Goal: Task Accomplishment & Management: Use online tool/utility

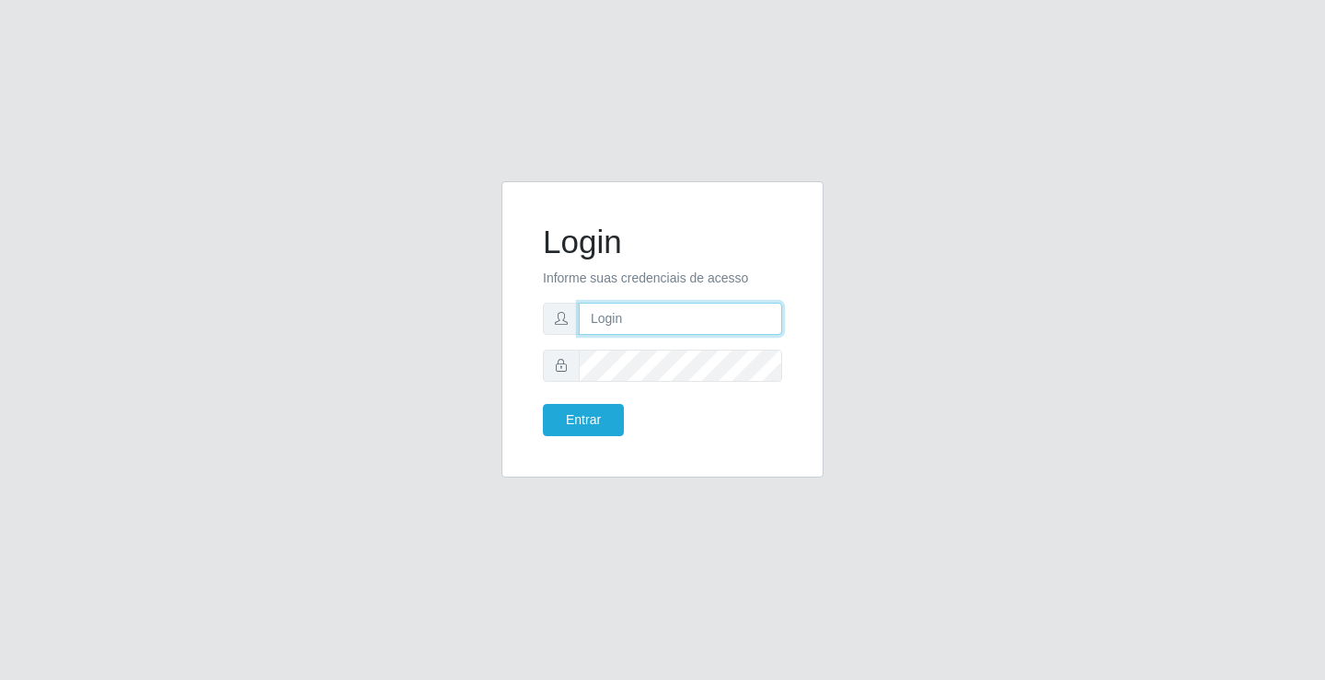
click at [597, 307] on input "text" at bounding box center [680, 319] width 203 height 32
type input "[PERSON_NAME]"
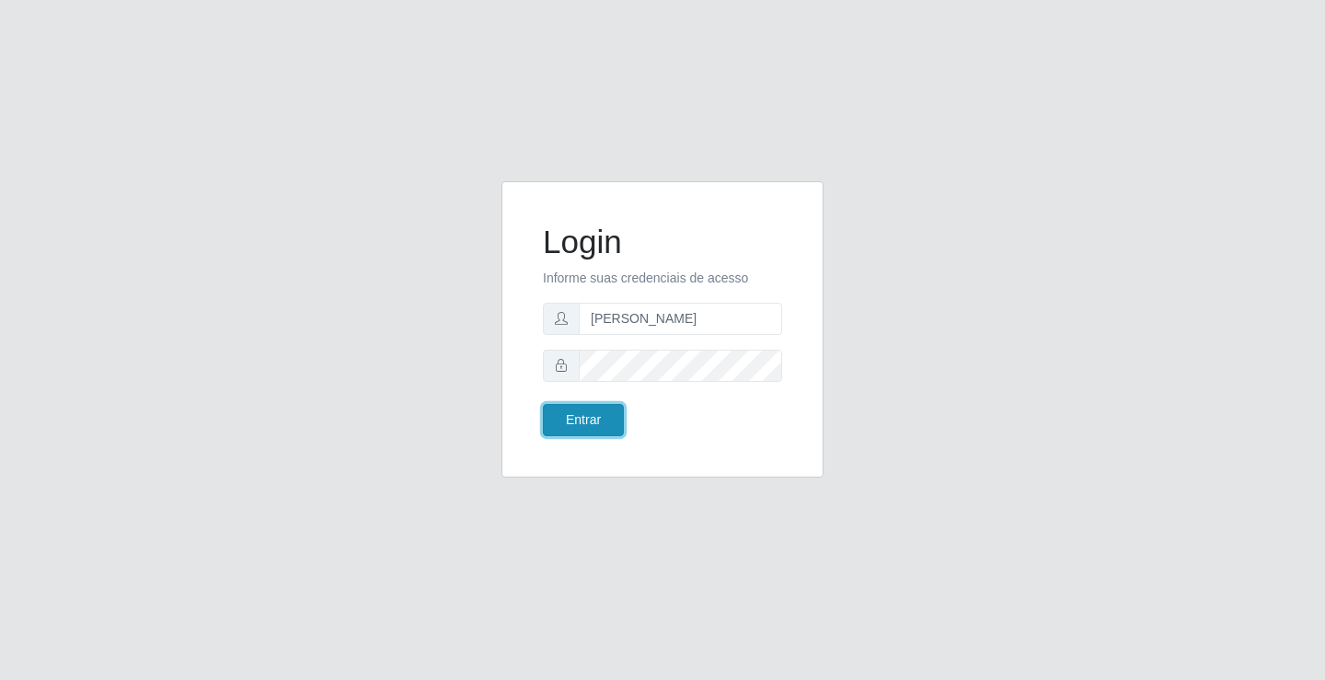
click at [566, 416] on button "Entrar" at bounding box center [583, 420] width 81 height 32
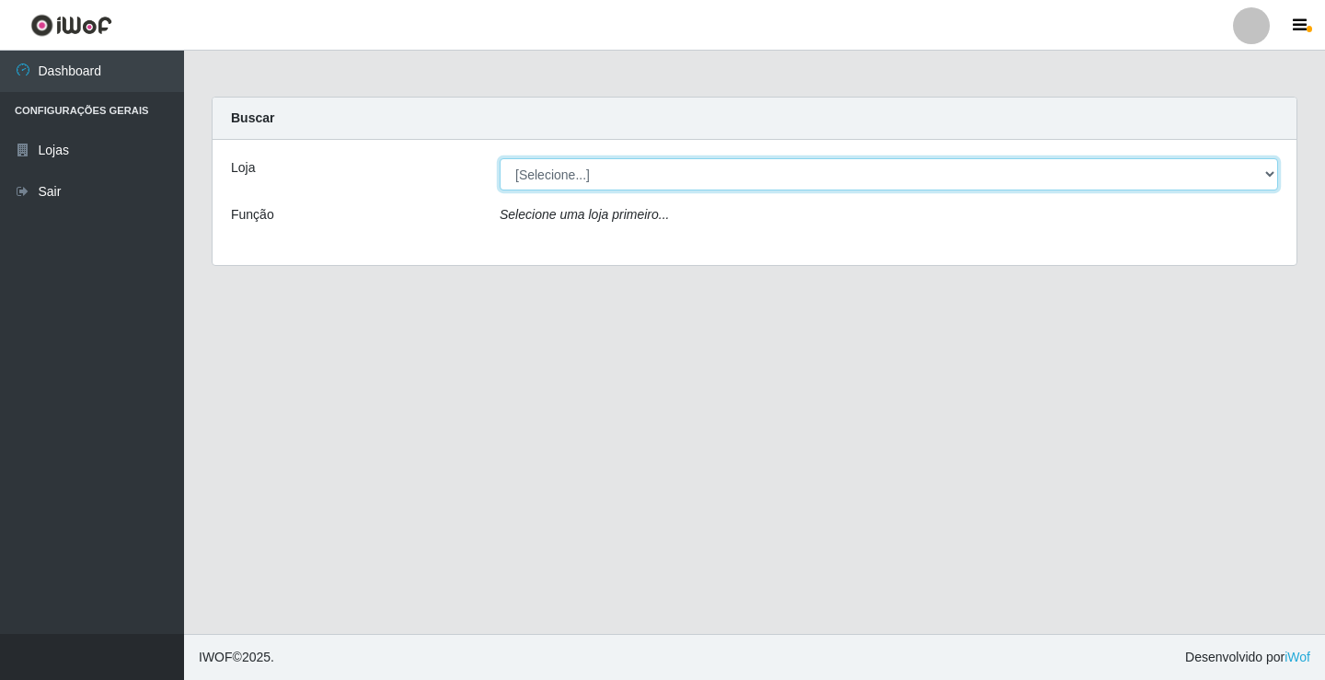
click at [555, 171] on select "[Selecione...] Ideal - Conceição" at bounding box center [889, 174] width 779 height 32
select select "231"
click at [500, 158] on select "[Selecione...] Ideal - Conceição" at bounding box center [889, 174] width 779 height 32
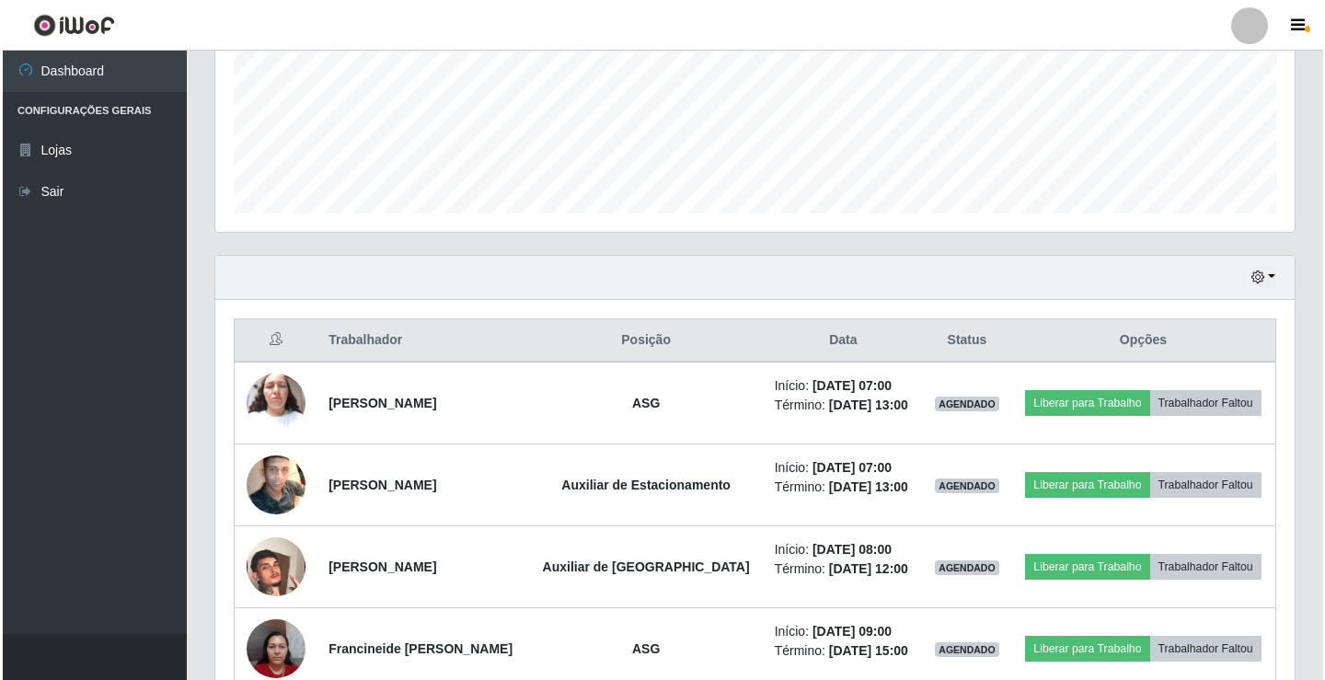
scroll to position [460, 0]
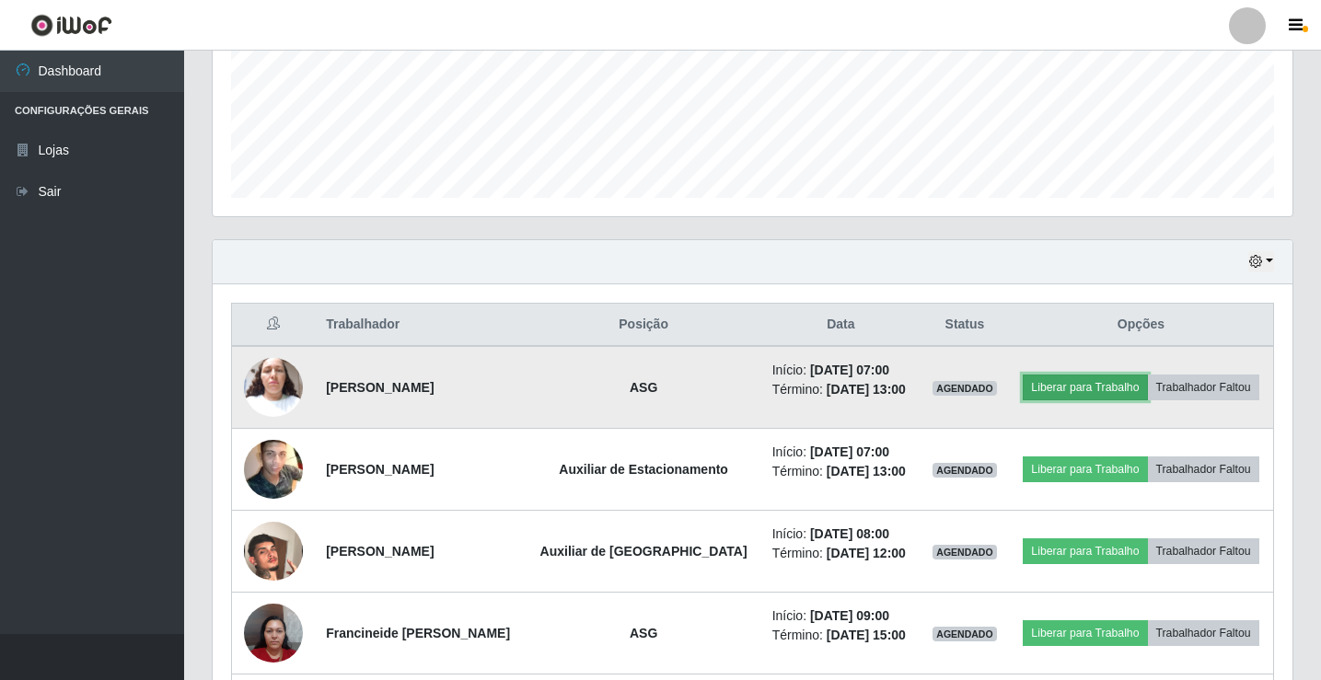
click at [1102, 383] on button "Liberar para Trabalho" at bounding box center [1084, 388] width 124 height 26
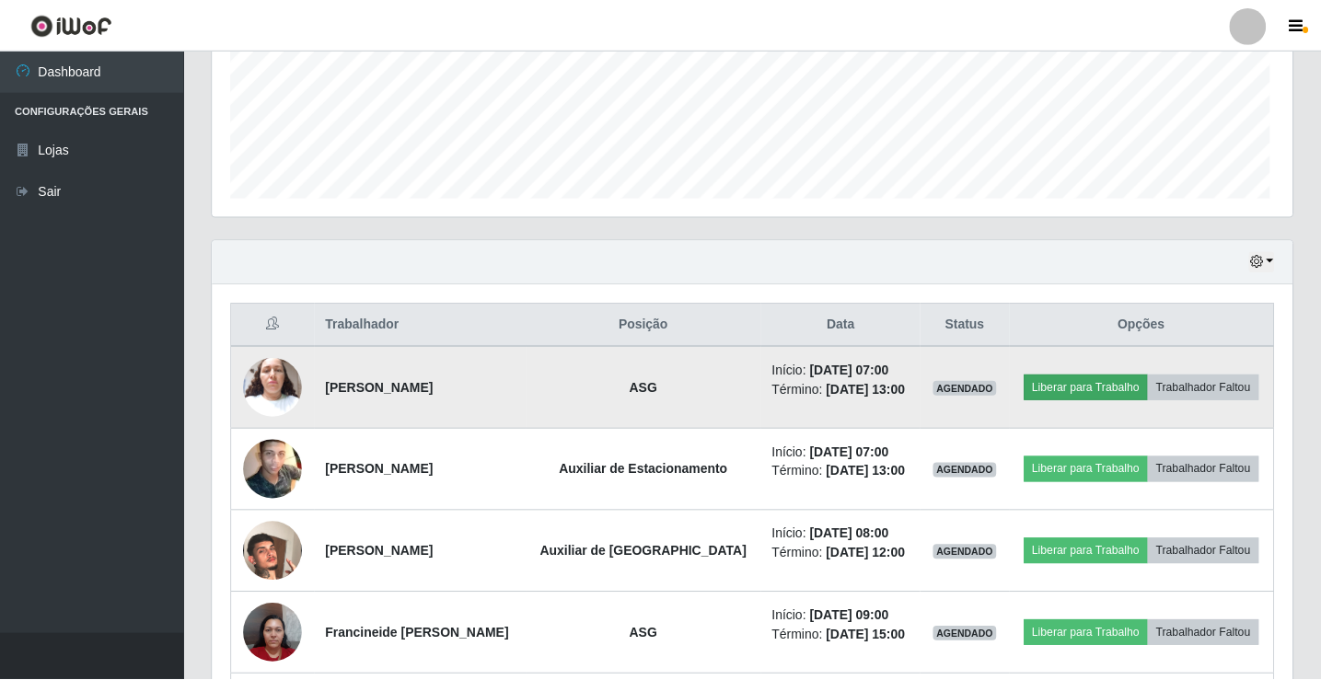
scroll to position [382, 1070]
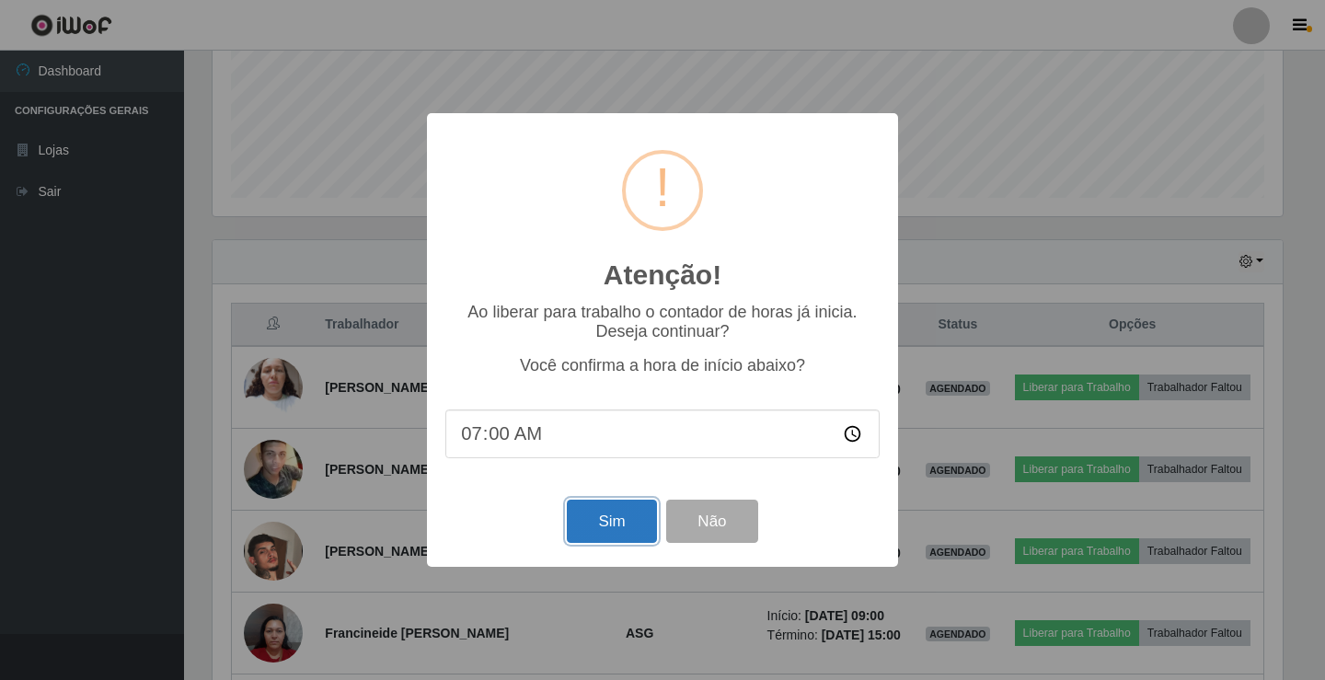
click at [621, 518] on button "Sim" at bounding box center [611, 521] width 89 height 43
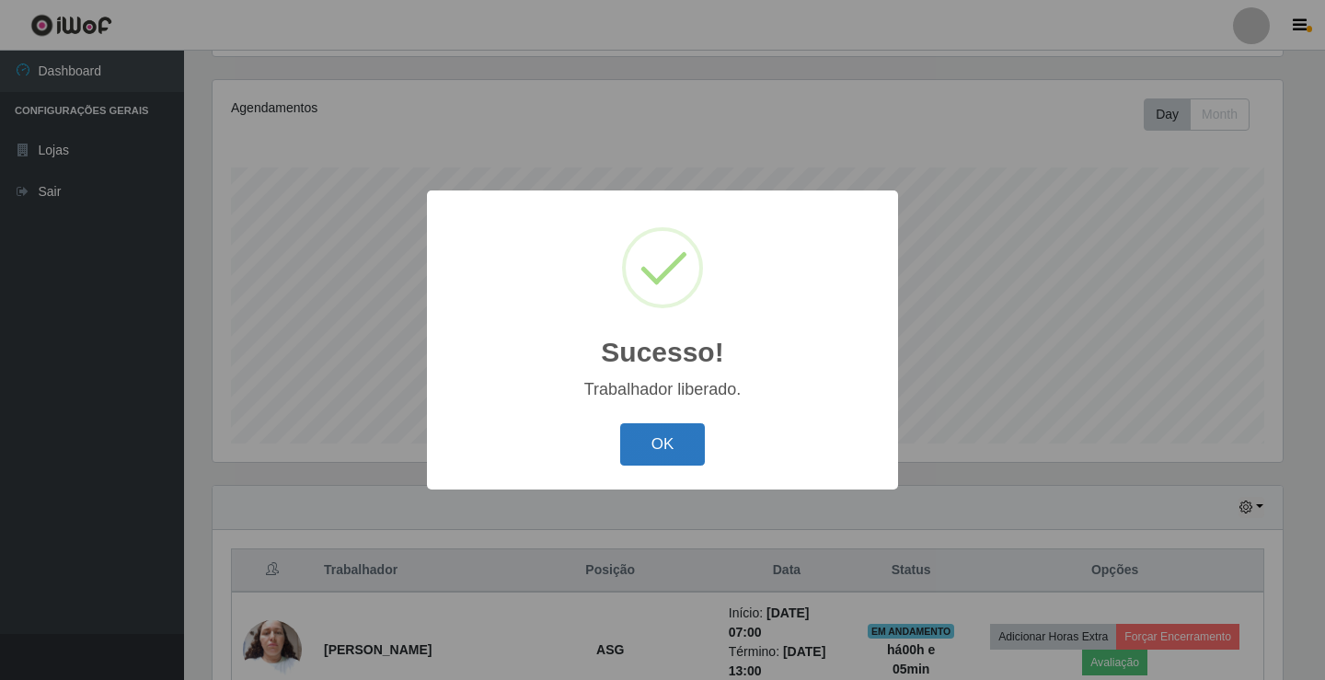
click at [635, 464] on button "OK" at bounding box center [663, 444] width 86 height 43
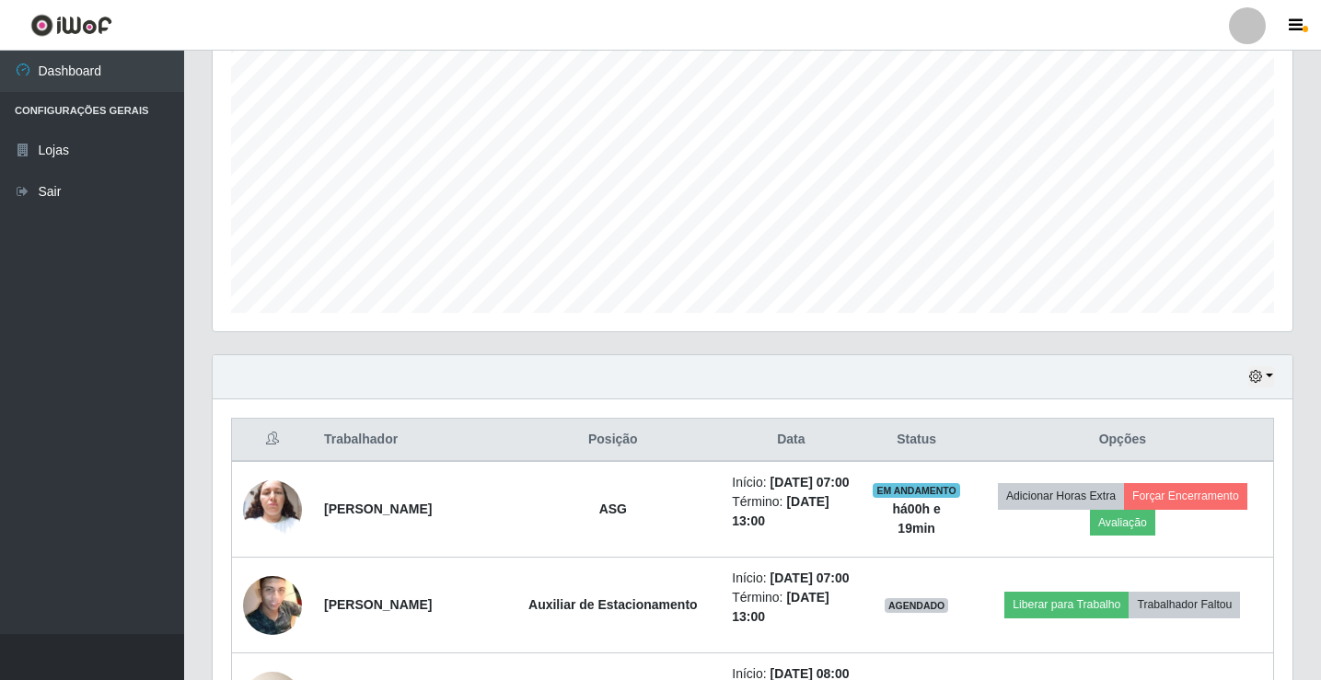
scroll to position [644, 0]
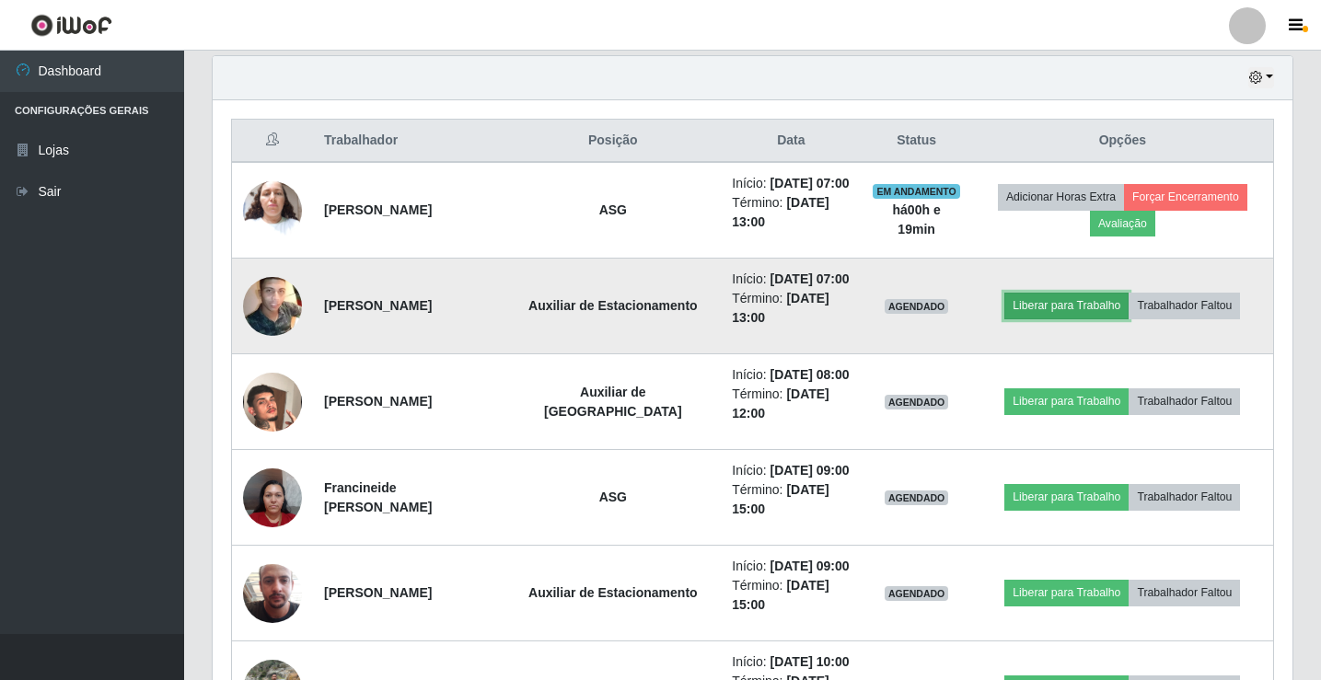
click at [1045, 311] on button "Liberar para Trabalho" at bounding box center [1066, 306] width 124 height 26
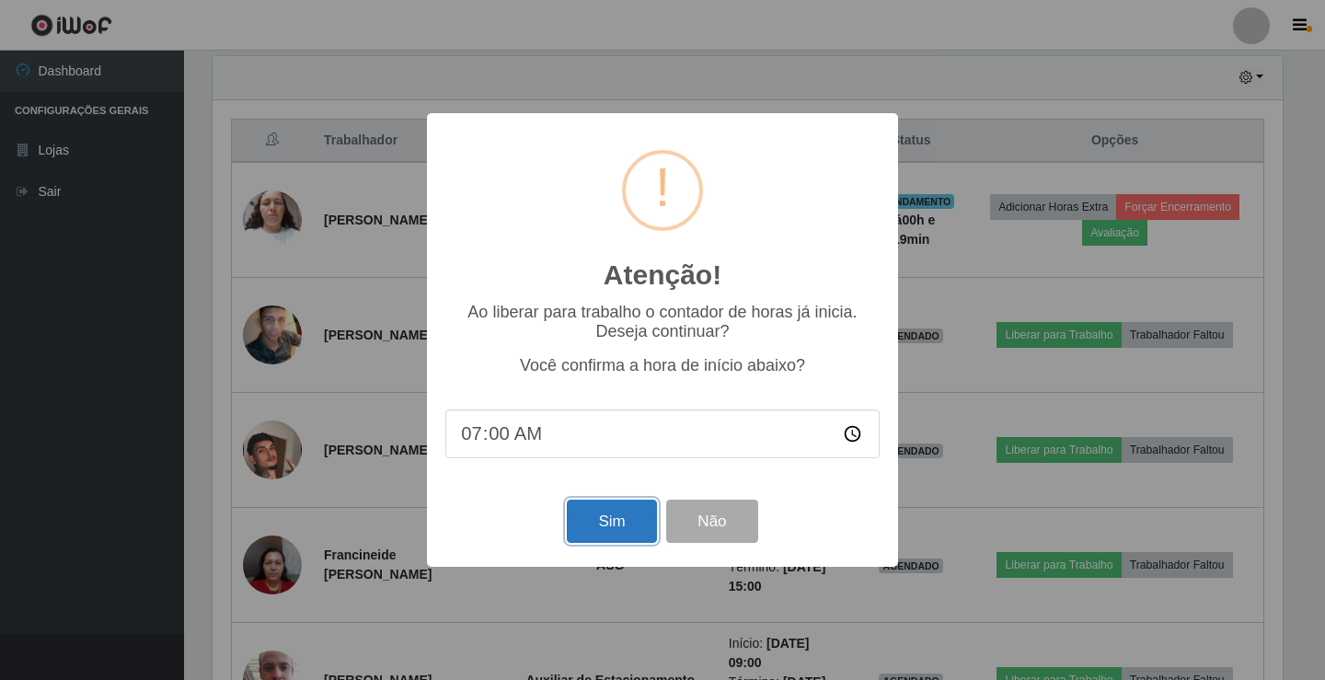
click at [599, 533] on button "Sim" at bounding box center [611, 521] width 89 height 43
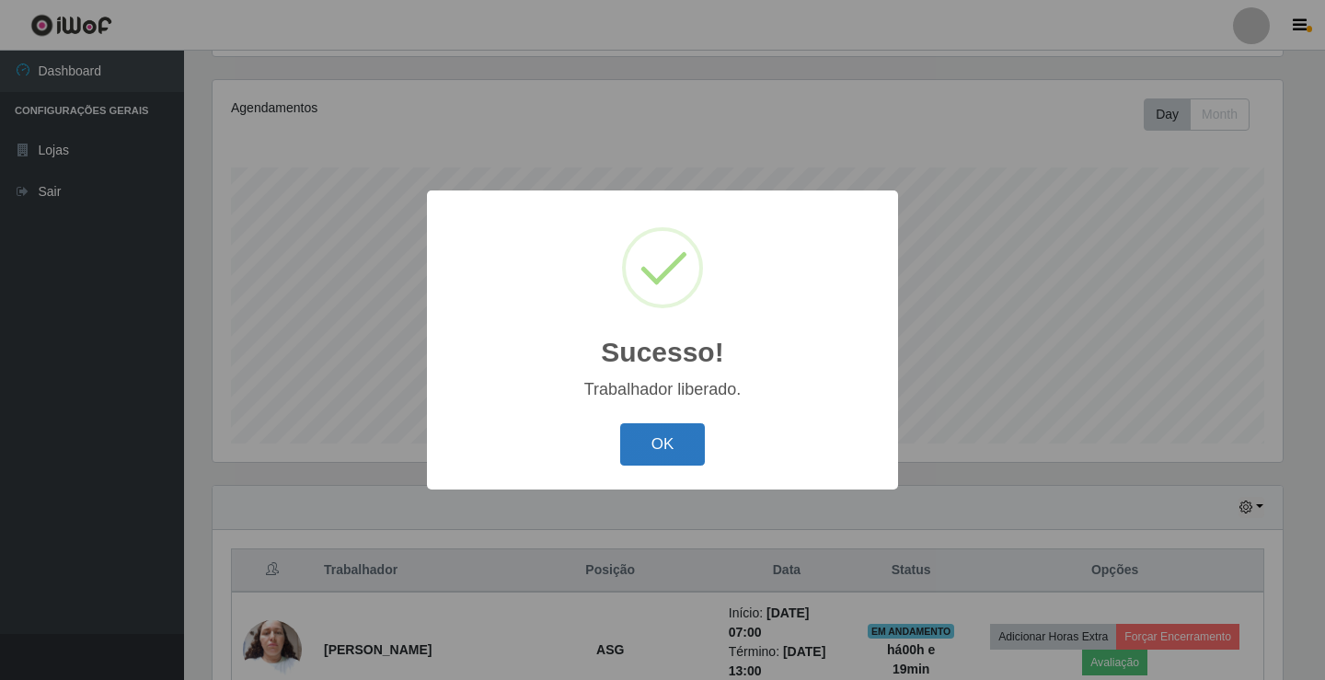
click at [682, 456] on button "OK" at bounding box center [663, 444] width 86 height 43
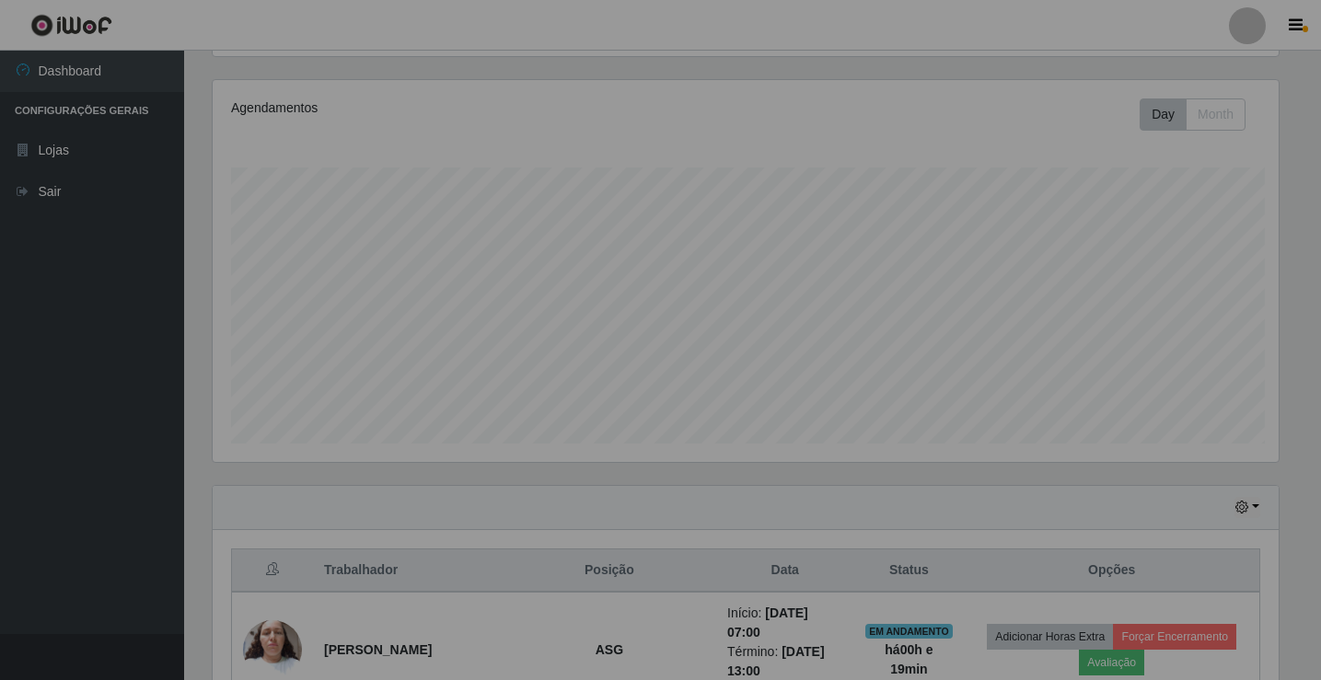
scroll to position [382, 1080]
